Goal: Information Seeking & Learning: Find specific page/section

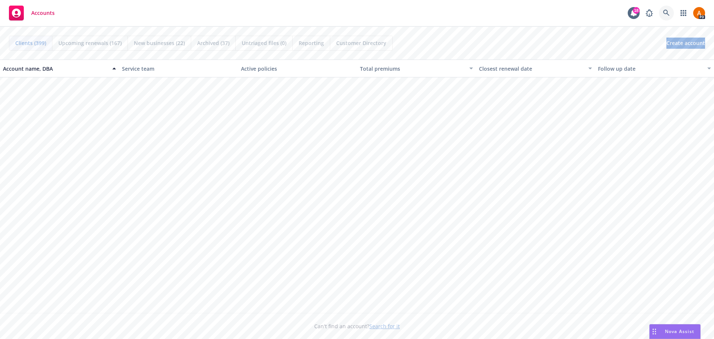
click at [667, 13] on icon at bounding box center [666, 13] width 7 height 7
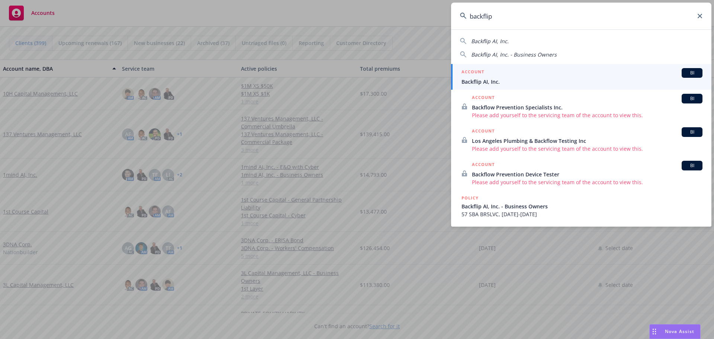
type input "backflip"
click at [474, 86] on link "ACCOUNT BI Backflip AI, Inc." at bounding box center [581, 77] width 260 height 26
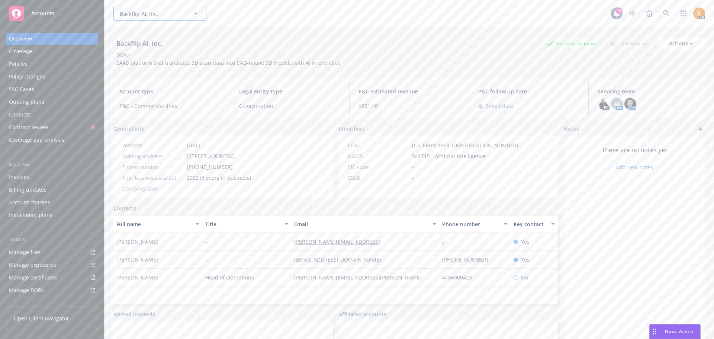
click at [133, 15] on span "Backflip AI, Inc." at bounding box center [152, 14] width 64 height 8
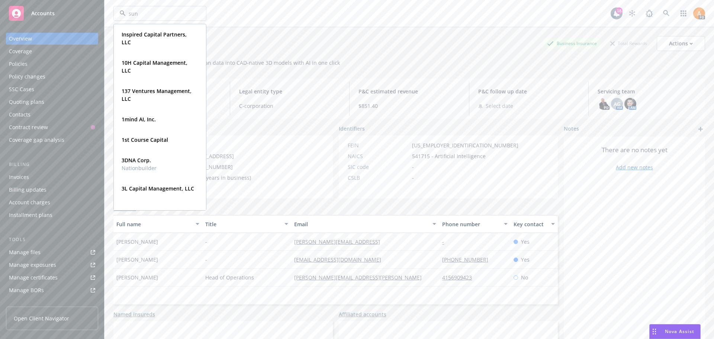
type input "suno"
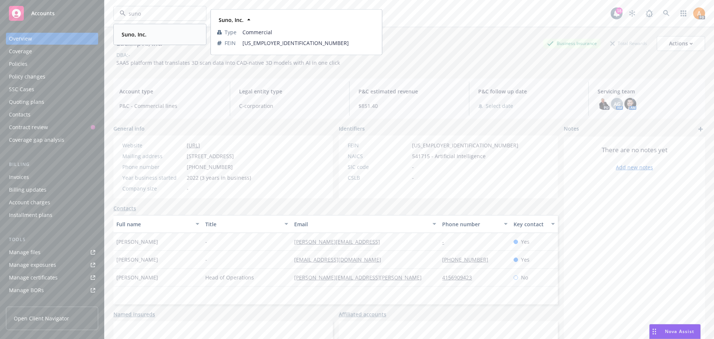
click at [139, 34] on strong "Suno, Inc." at bounding box center [134, 34] width 25 height 7
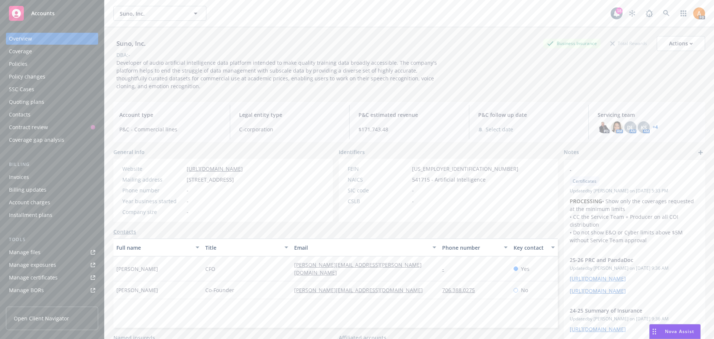
click at [653, 125] on link "+ 4" at bounding box center [655, 127] width 5 height 4
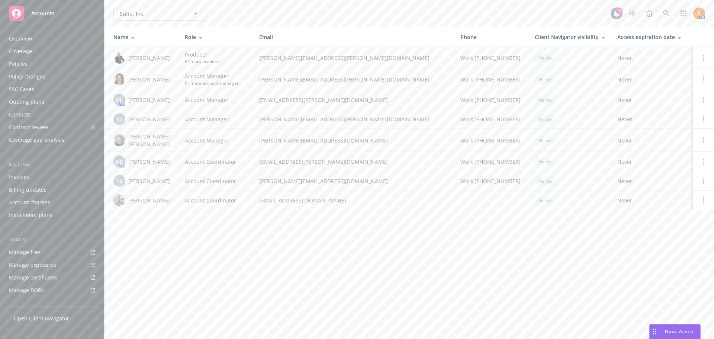
click at [24, 59] on div "Policies" at bounding box center [18, 64] width 19 height 12
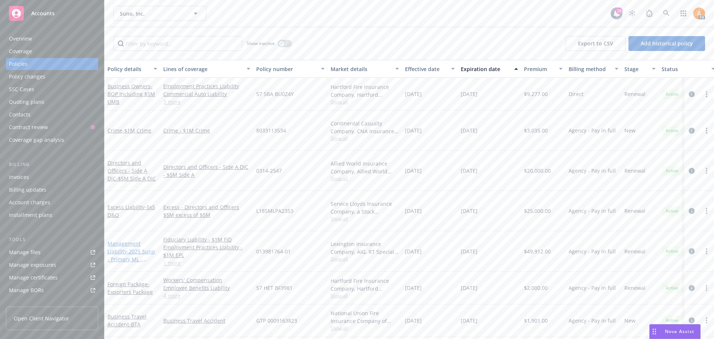
click at [118, 240] on link "Management Liability - 2025 Suno - Primary ML - [GEOGRAPHIC_DATA]" at bounding box center [130, 259] width 47 height 38
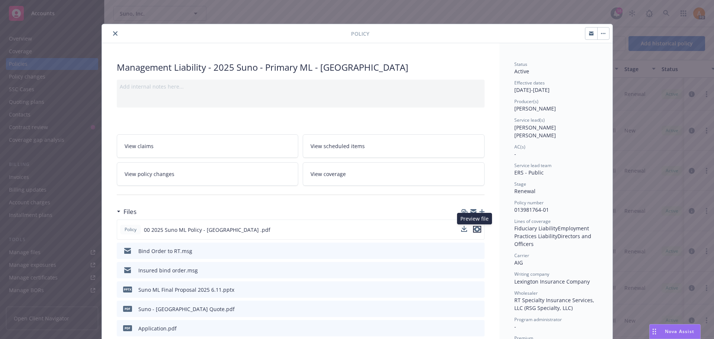
click at [477, 230] on icon "preview file" at bounding box center [477, 228] width 7 height 5
click at [147, 31] on div at bounding box center [228, 33] width 246 height 9
click at [115, 37] on button "close" at bounding box center [115, 33] width 9 height 9
